Goal: Task Accomplishment & Management: Complete application form

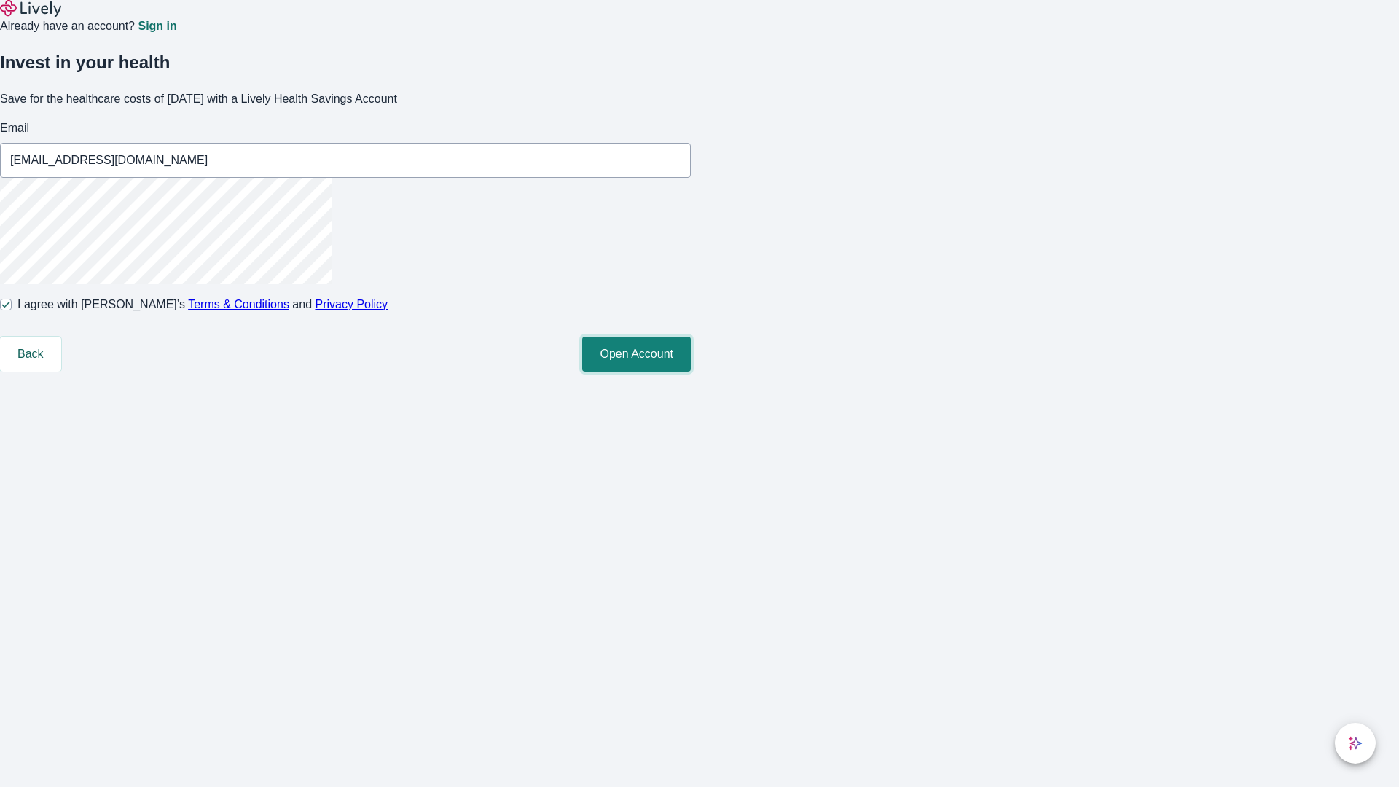
click at [691, 372] on button "Open Account" at bounding box center [636, 354] width 109 height 35
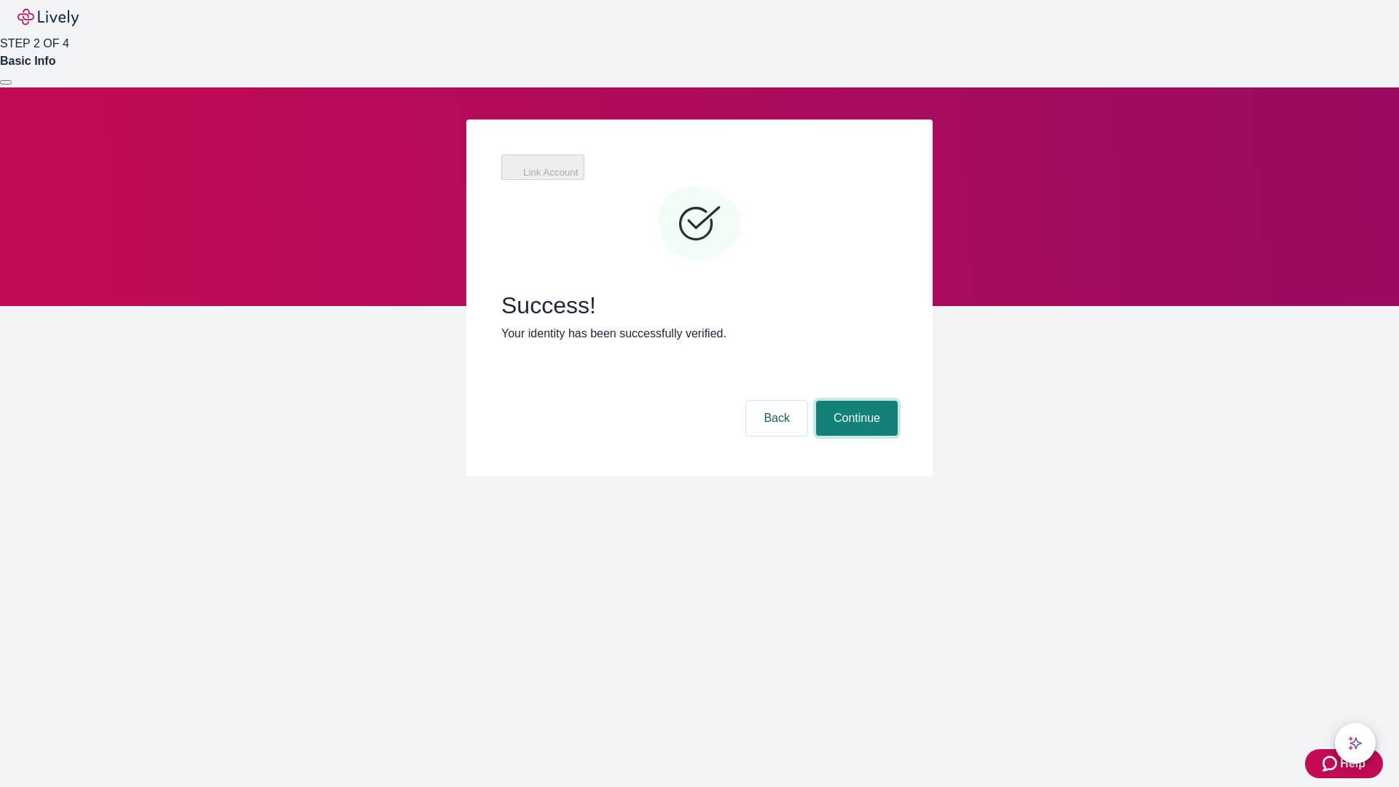
click at [855, 401] on button "Continue" at bounding box center [857, 418] width 82 height 35
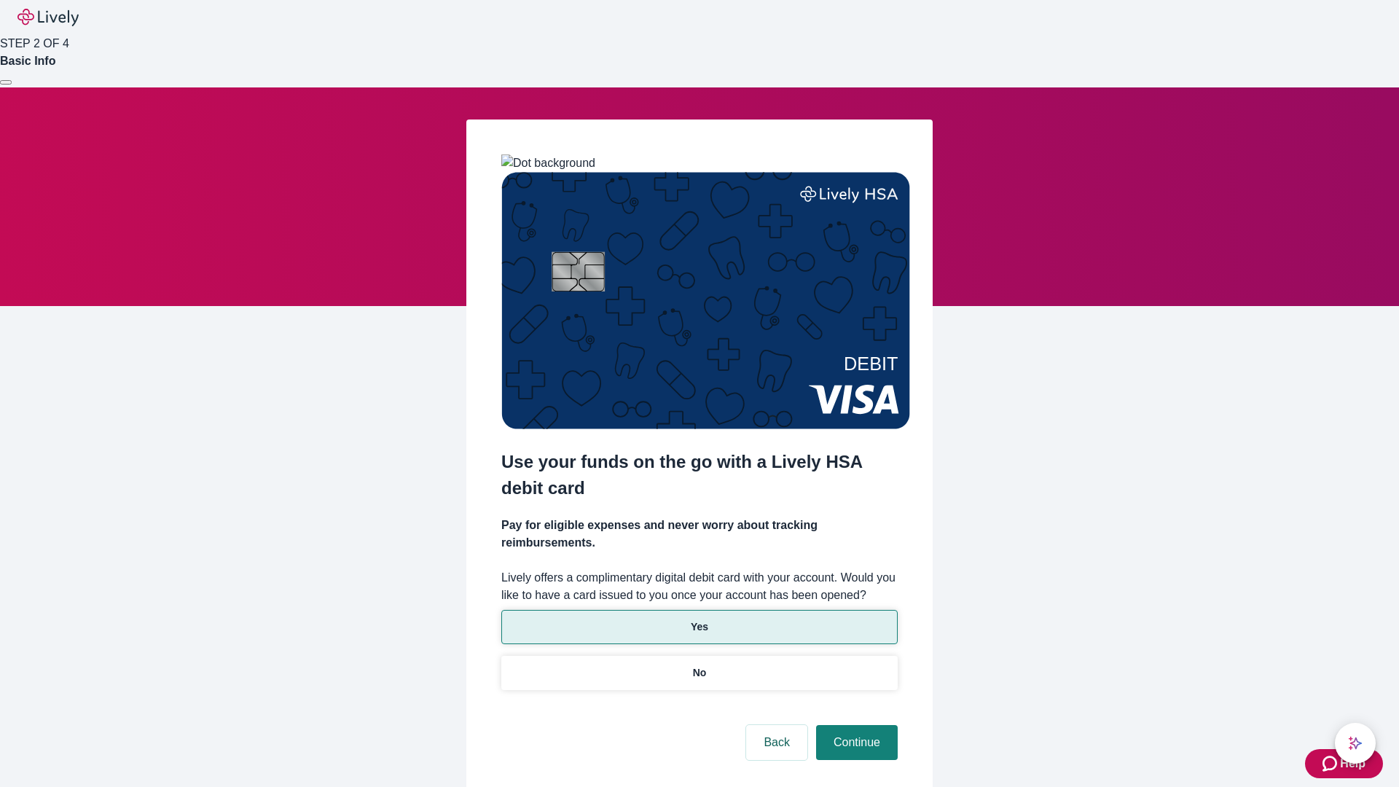
click at [699, 619] on p "Yes" at bounding box center [699, 626] width 17 height 15
click at [855, 725] on button "Continue" at bounding box center [857, 742] width 82 height 35
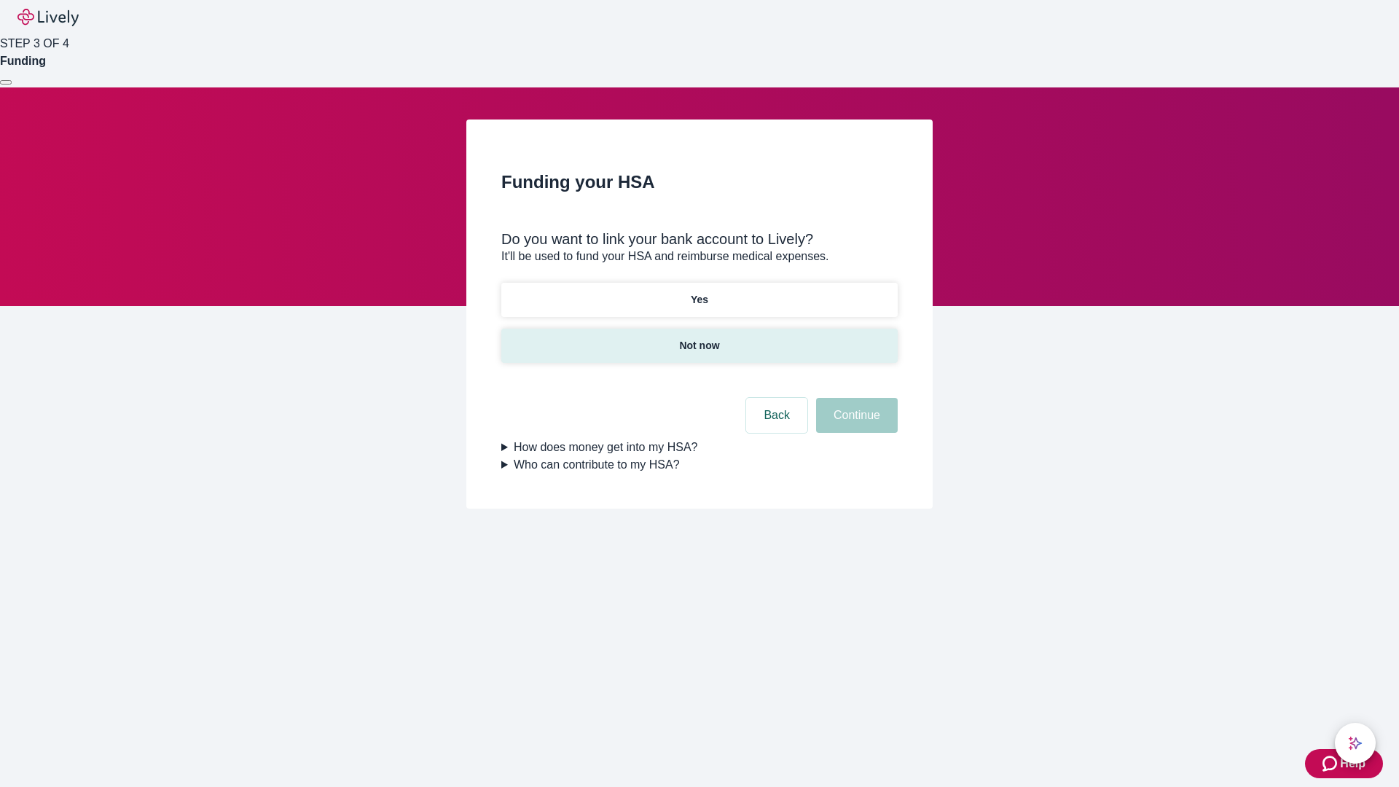
click at [699, 338] on p "Not now" at bounding box center [699, 345] width 40 height 15
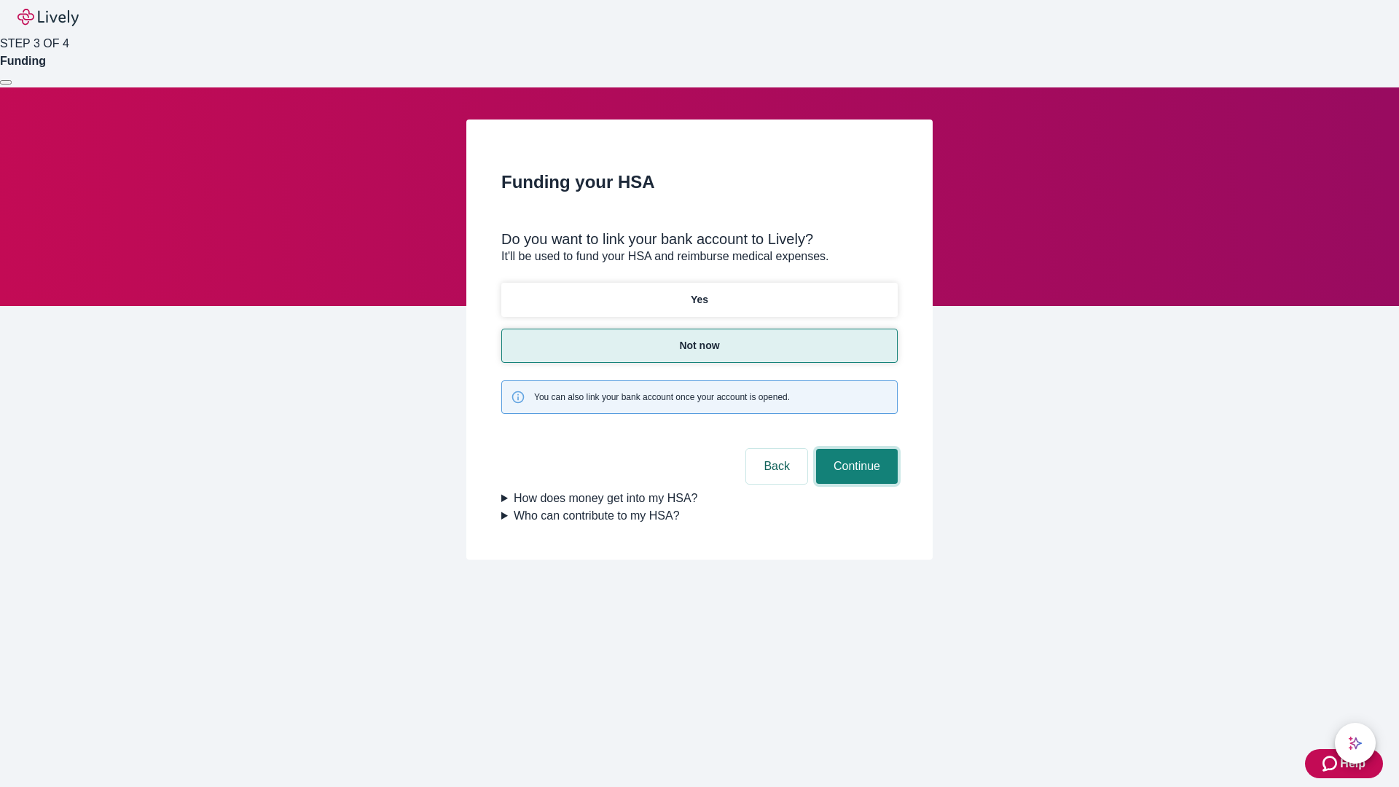
click at [855, 449] on button "Continue" at bounding box center [857, 466] width 82 height 35
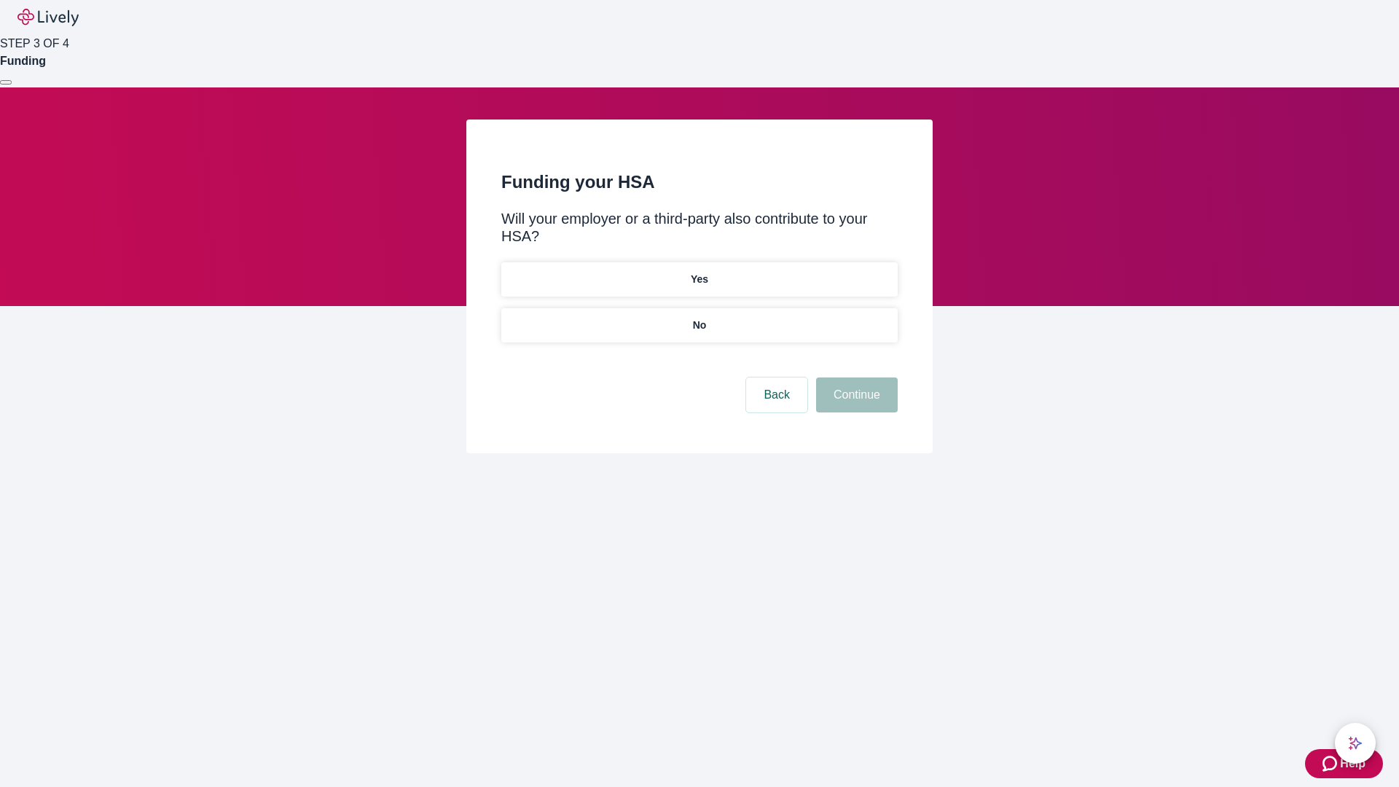
click at [699, 318] on p "No" at bounding box center [700, 325] width 14 height 15
click at [855, 377] on button "Continue" at bounding box center [857, 394] width 82 height 35
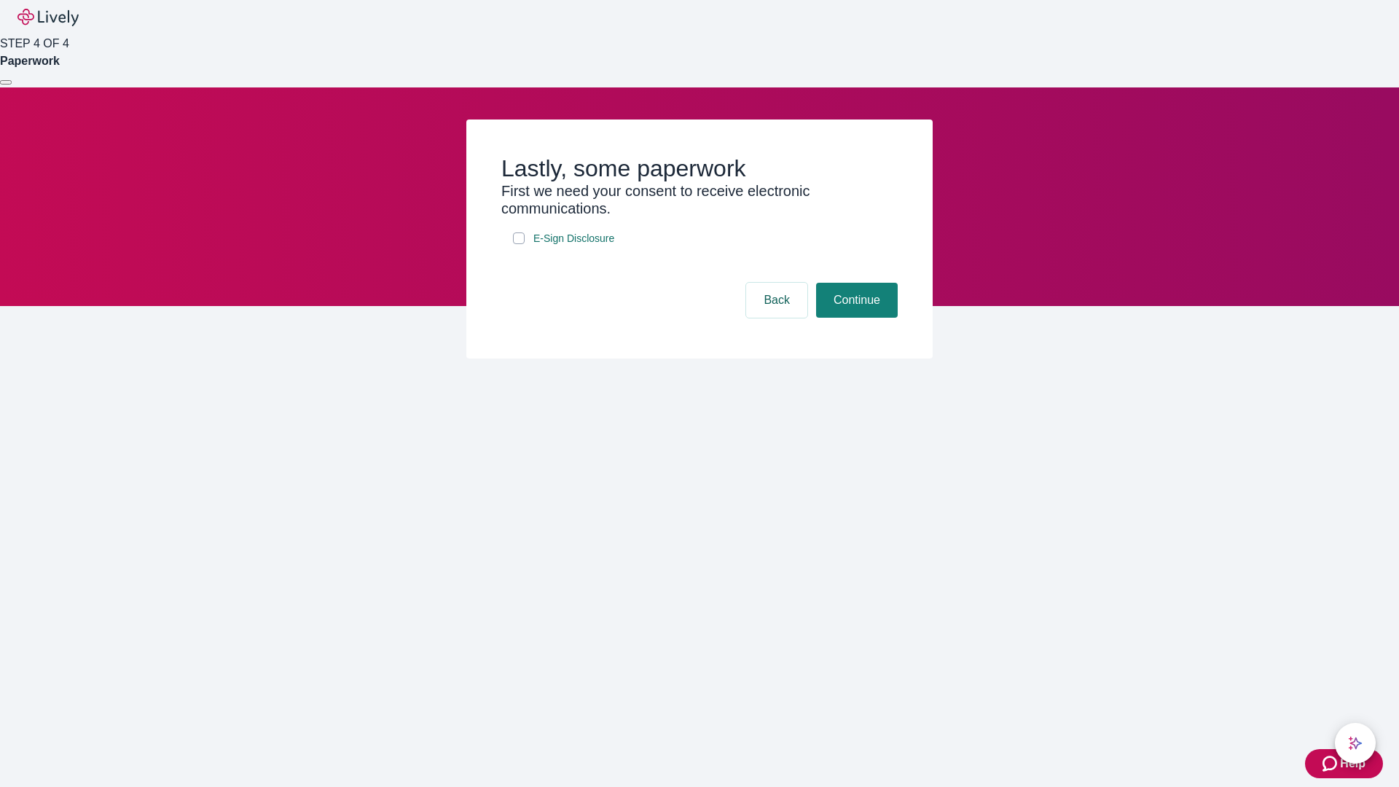
click at [519, 244] on input "E-Sign Disclosure" at bounding box center [519, 238] width 12 height 12
checkbox input "true"
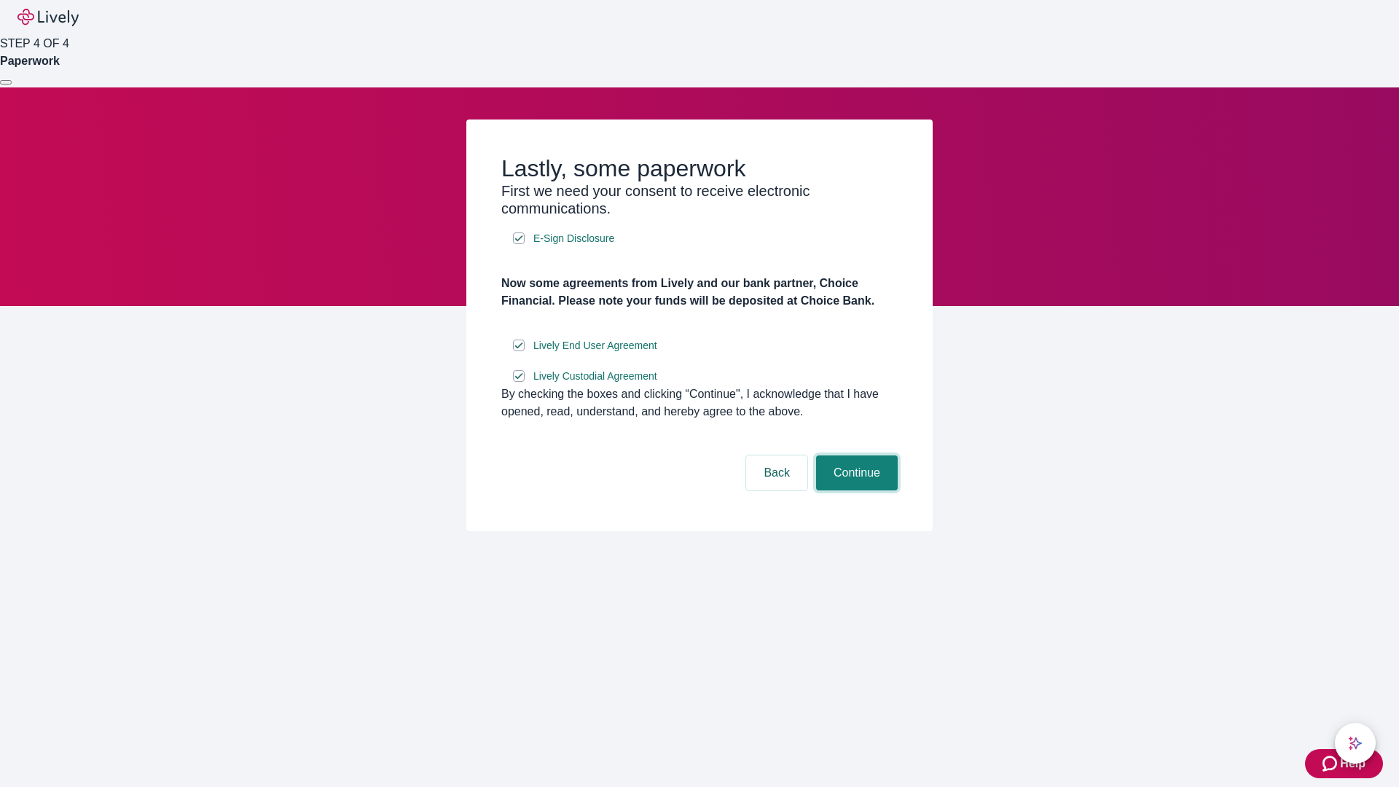
click at [855, 490] on button "Continue" at bounding box center [857, 472] width 82 height 35
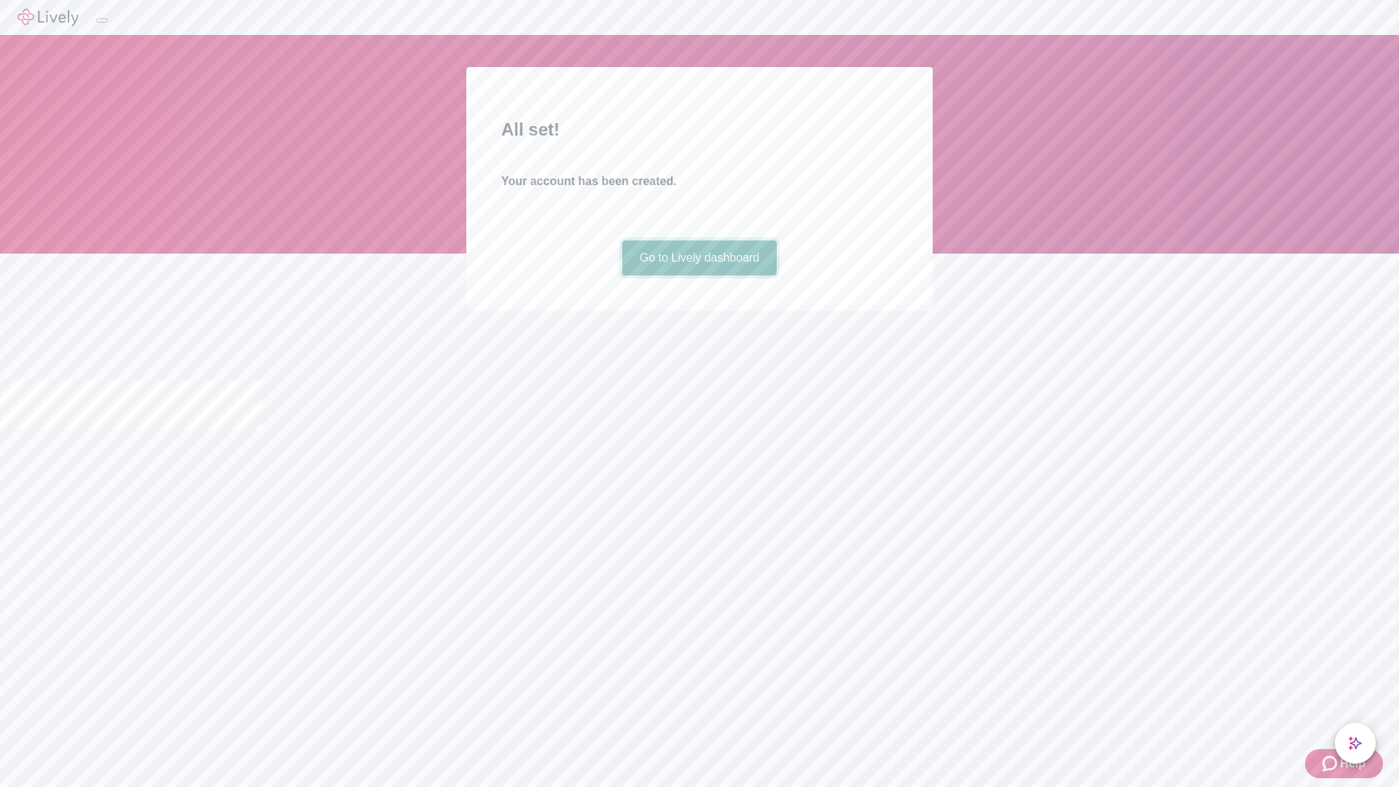
click at [699, 275] on link "Go to Lively dashboard" at bounding box center [699, 257] width 155 height 35
